Goal: Task Accomplishment & Management: Manage account settings

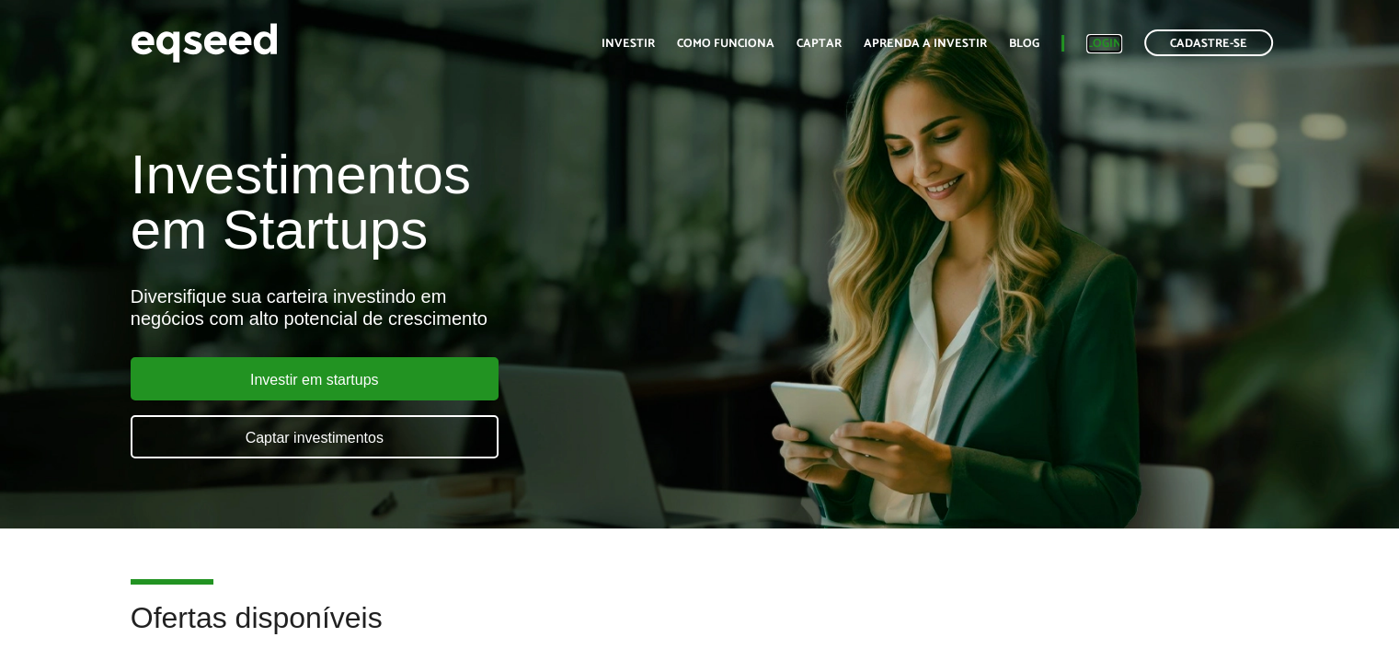
click at [1115, 47] on link "Login" at bounding box center [1104, 44] width 36 height 12
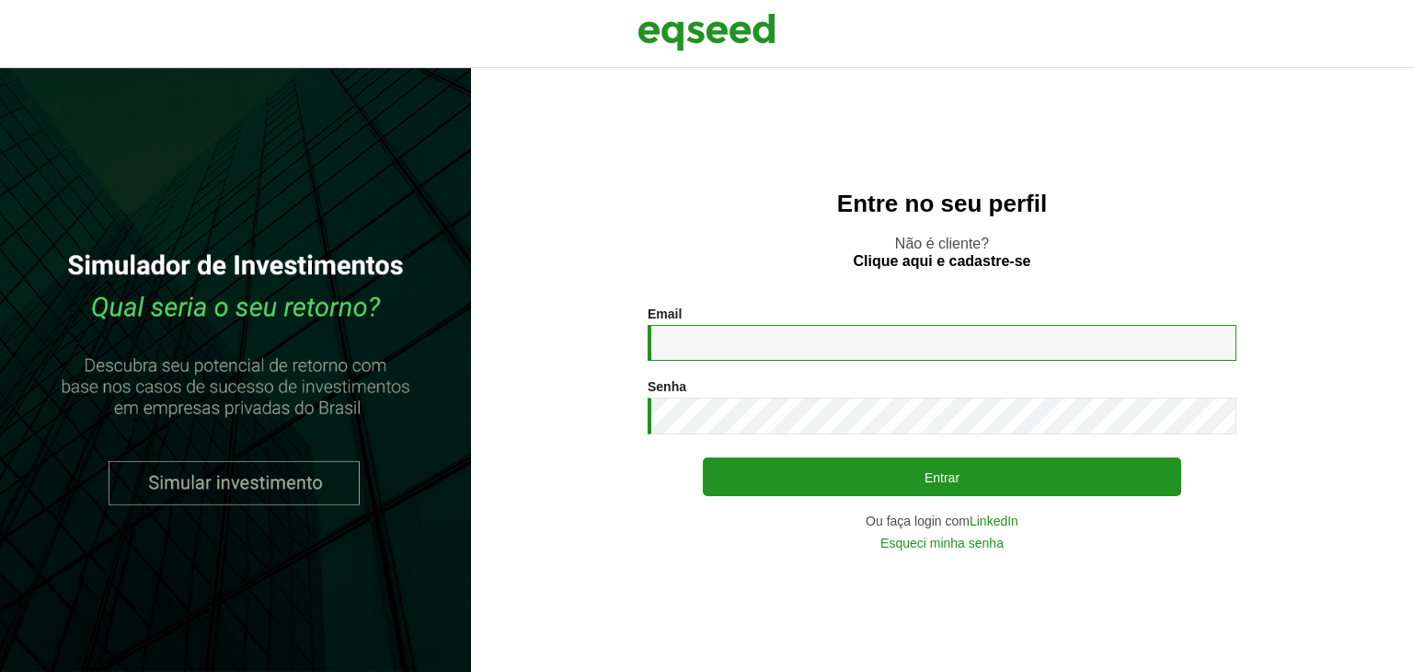
click at [711, 335] on input "Email *" at bounding box center [942, 343] width 589 height 36
type input "**********"
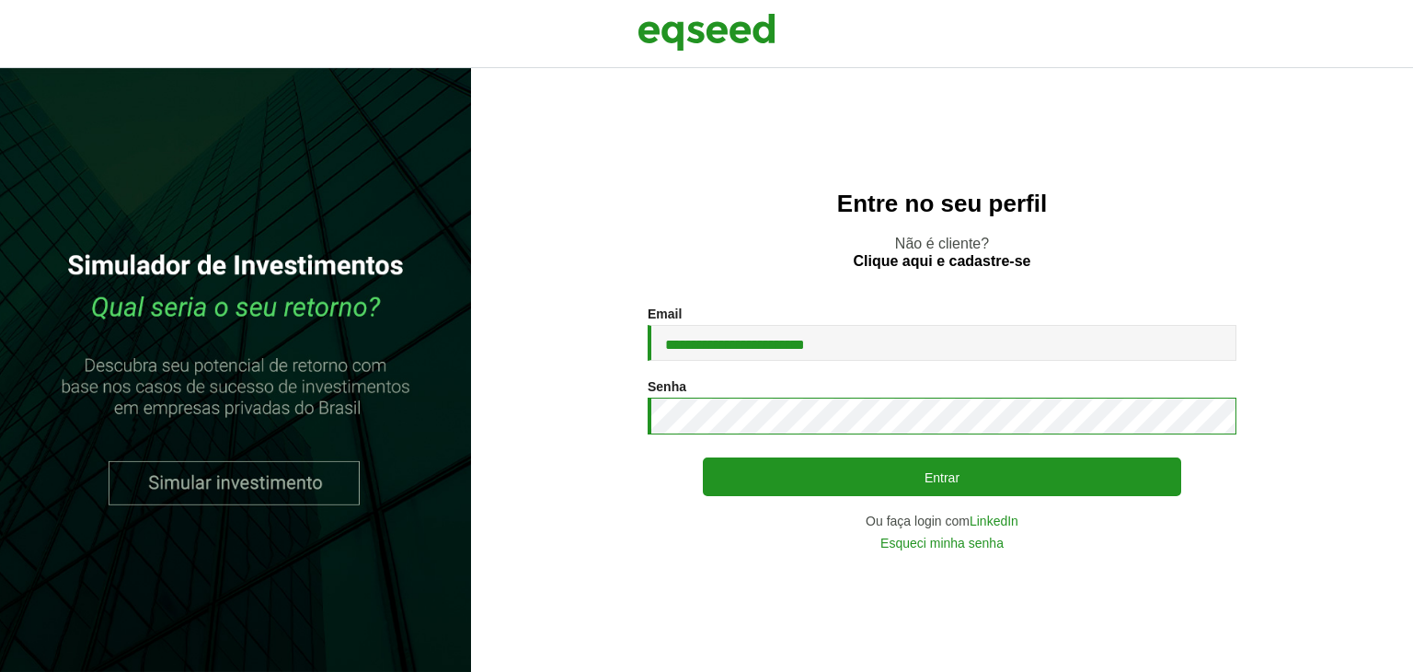
click at [703, 457] on button "Entrar" at bounding box center [942, 476] width 478 height 39
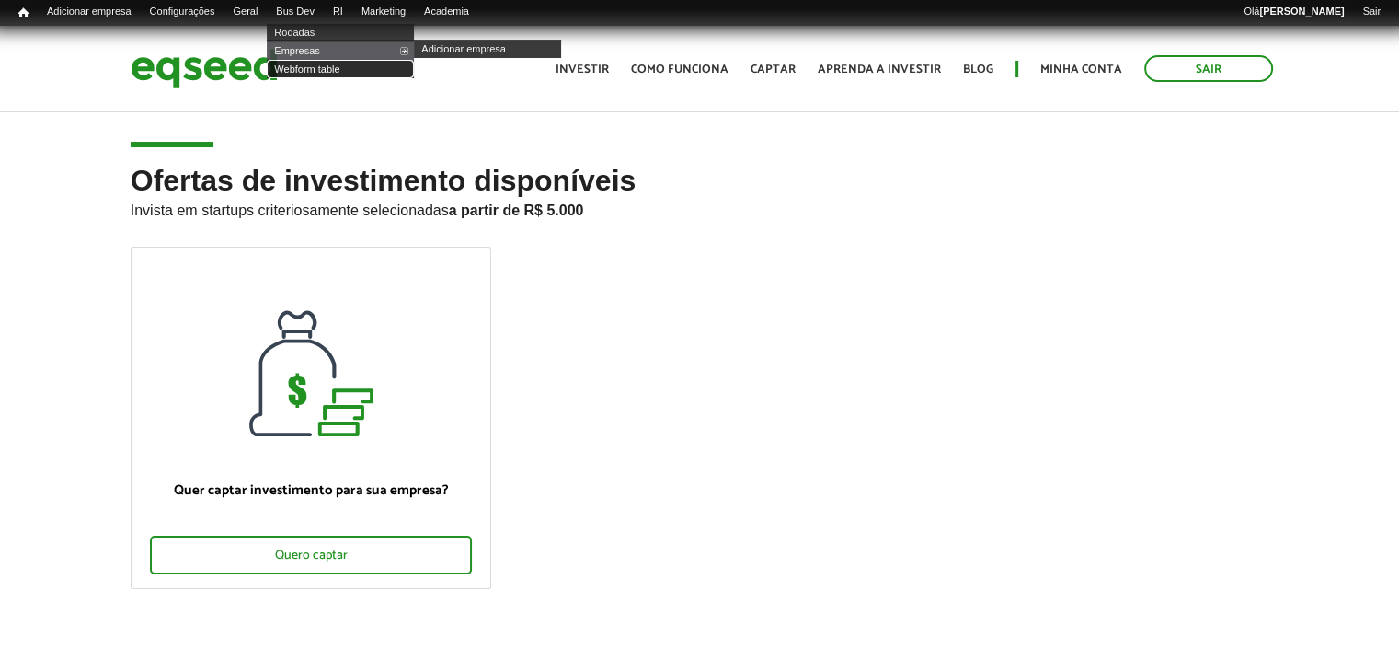
click at [315, 72] on link "Webform table" at bounding box center [340, 69] width 147 height 18
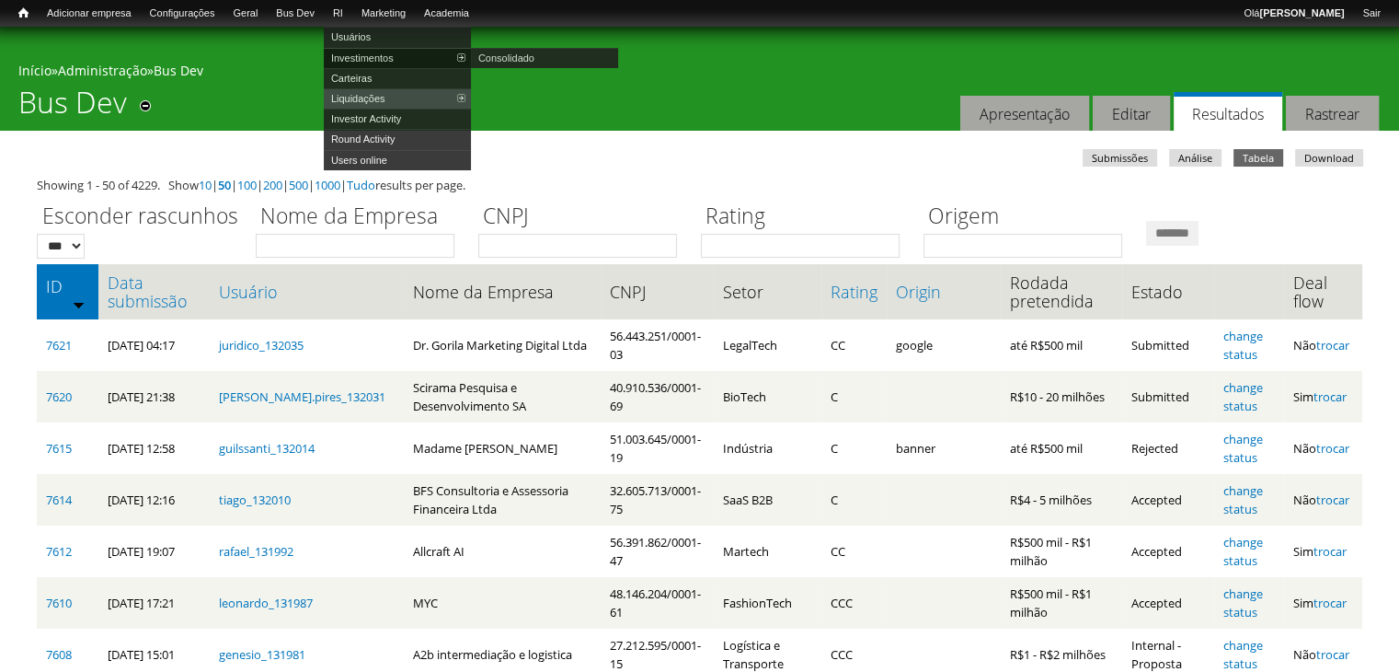
click at [372, 63] on link "Investimentos" at bounding box center [397, 58] width 147 height 20
